Goal: Information Seeking & Learning: Learn about a topic

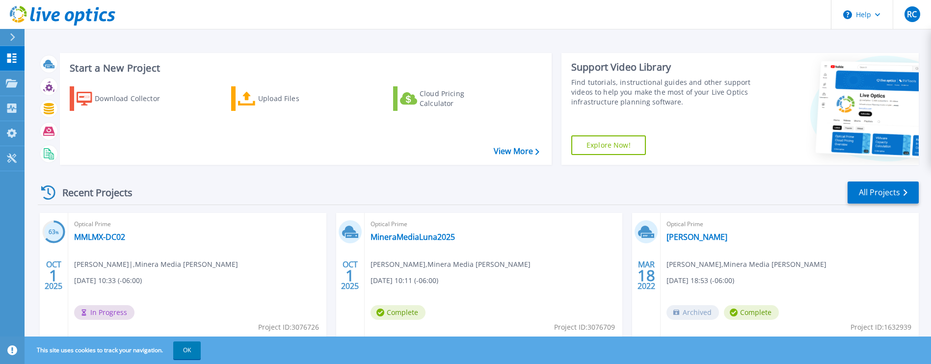
scroll to position [33, 0]
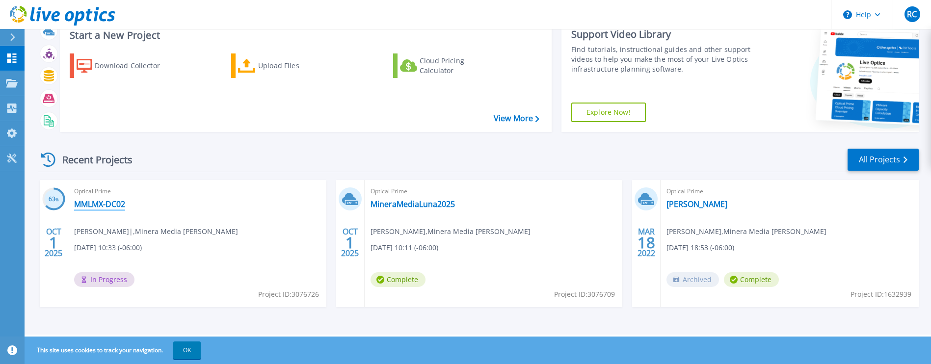
click at [104, 207] on link "MMLMX-DC02" at bounding box center [99, 204] width 51 height 10
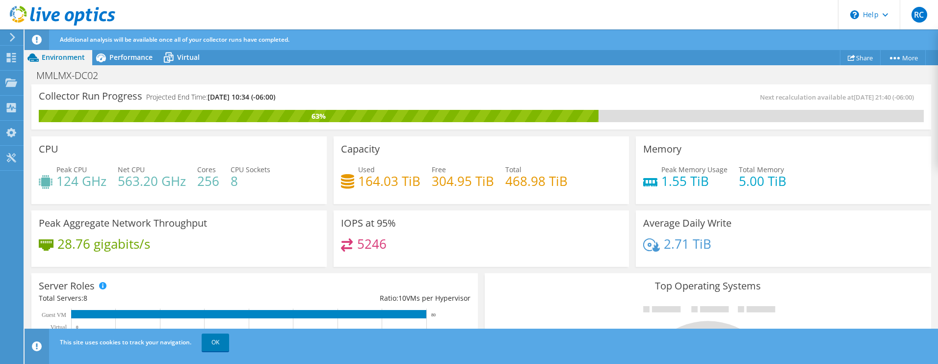
scroll to position [245, 0]
click at [217, 341] on span "OK" at bounding box center [216, 342] width 35 height 8
drag, startPoint x: 217, startPoint y: 341, endPoint x: 212, endPoint y: 342, distance: 5.4
click at [212, 342] on link "OK" at bounding box center [215, 343] width 27 height 18
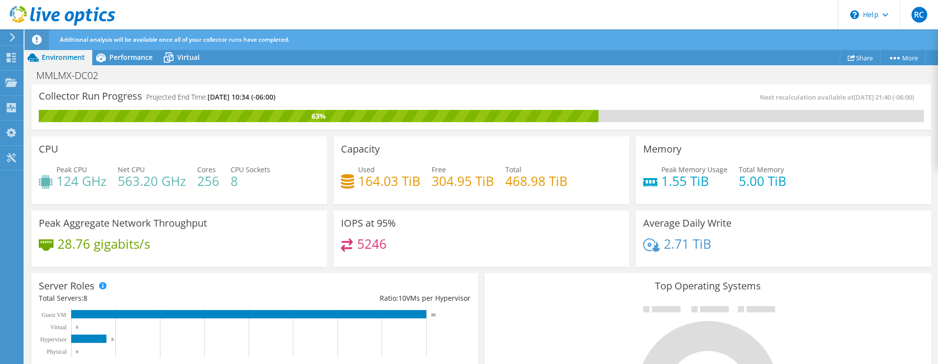
click at [212, 342] on rect at bounding box center [250, 339] width 423 height 61
click at [859, 165] on div "Peak Memory Usage 1.55 TiB Total Memory 5.00 TiB" at bounding box center [783, 180] width 281 height 32
click at [857, 167] on div "Peak Memory Usage 1.55 TiB Total Memory 5.00 TiB" at bounding box center [783, 180] width 281 height 32
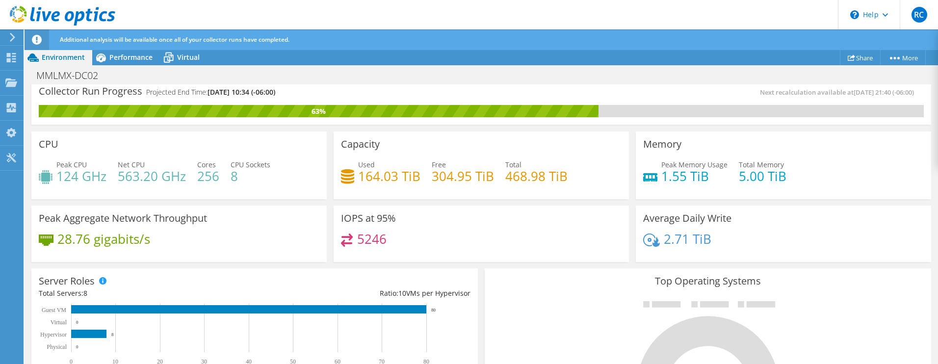
scroll to position [0, 0]
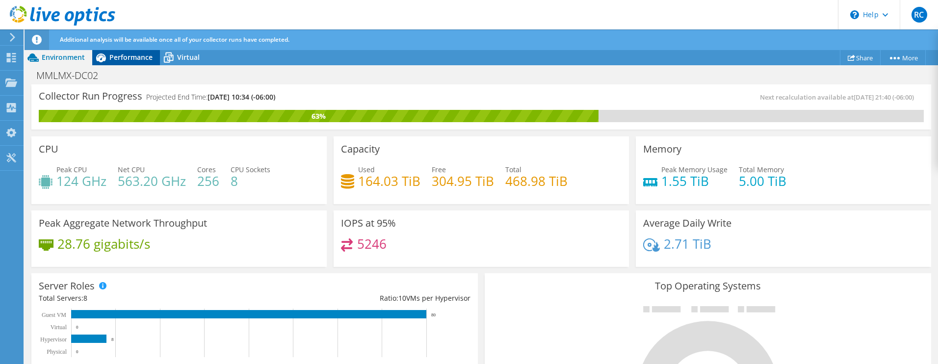
click at [121, 56] on span "Performance" at bounding box center [130, 57] width 43 height 9
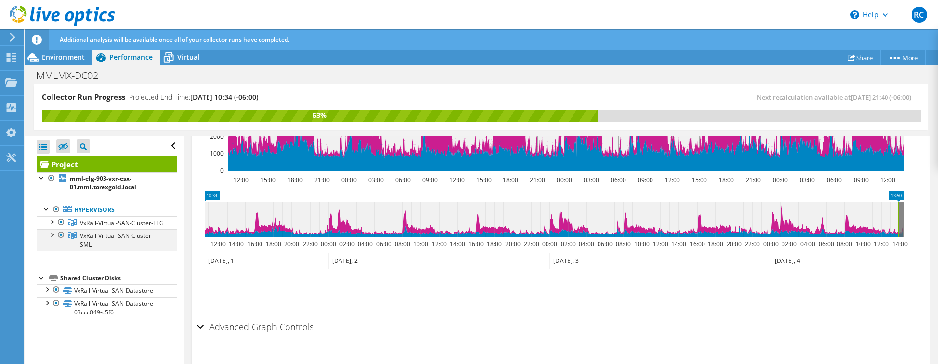
click at [50, 239] on div at bounding box center [52, 234] width 10 height 10
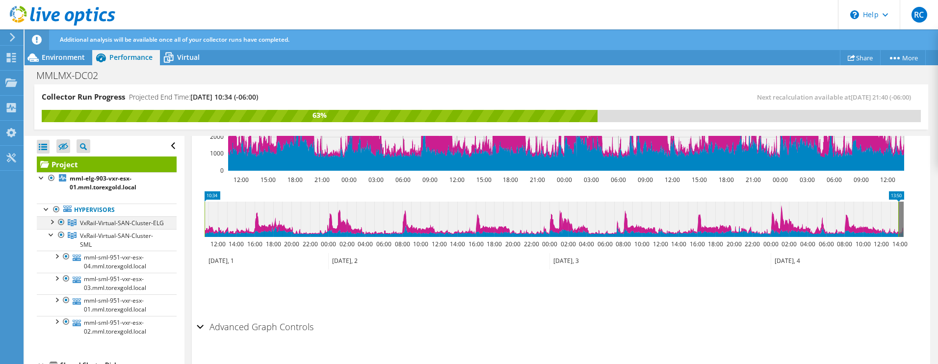
click at [54, 226] on div at bounding box center [52, 221] width 10 height 10
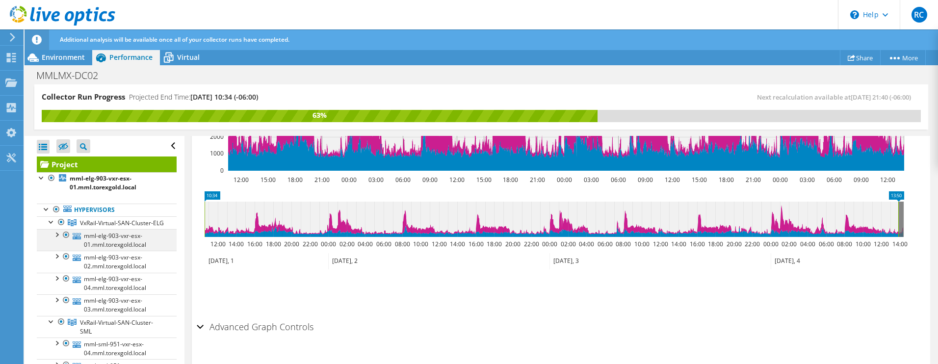
click at [55, 239] on div at bounding box center [57, 234] width 10 height 10
